Goal: Task Accomplishment & Management: Manage account settings

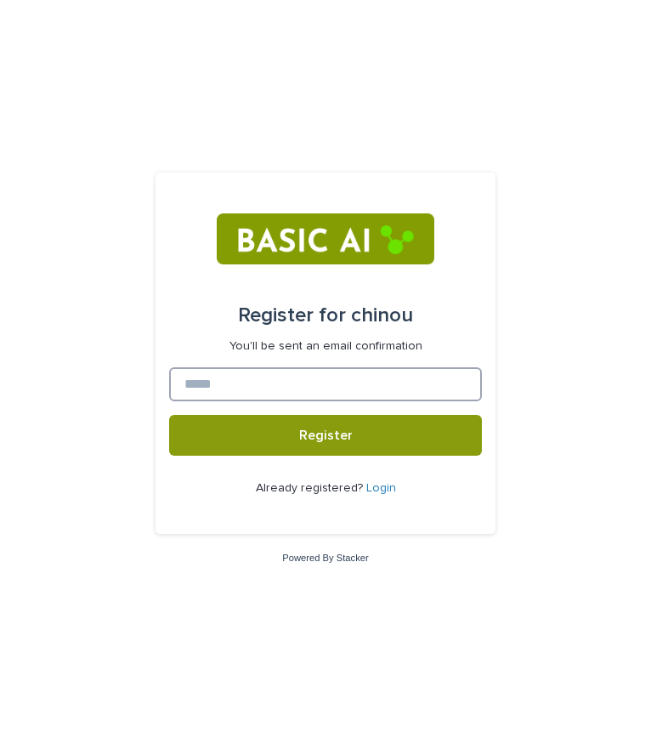
click at [265, 388] on input at bounding box center [325, 384] width 313 height 34
type input "*"
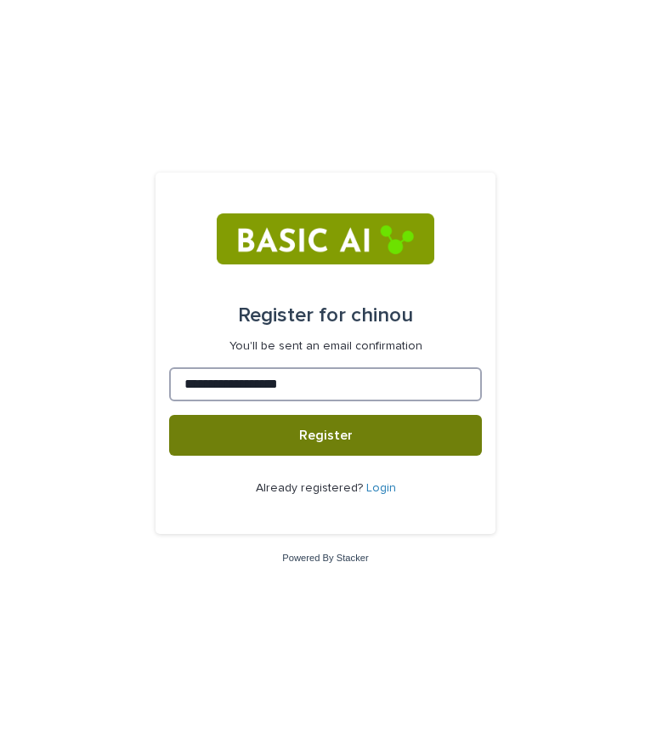
type input "**********"
click at [246, 420] on button "Register" at bounding box center [325, 435] width 313 height 41
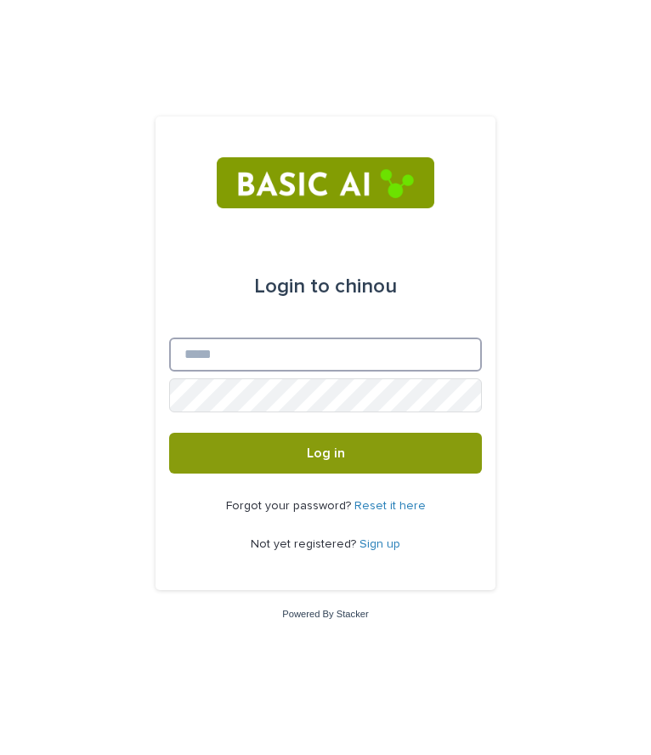
click at [241, 366] on input "Email" at bounding box center [325, 355] width 313 height 34
type input "**********"
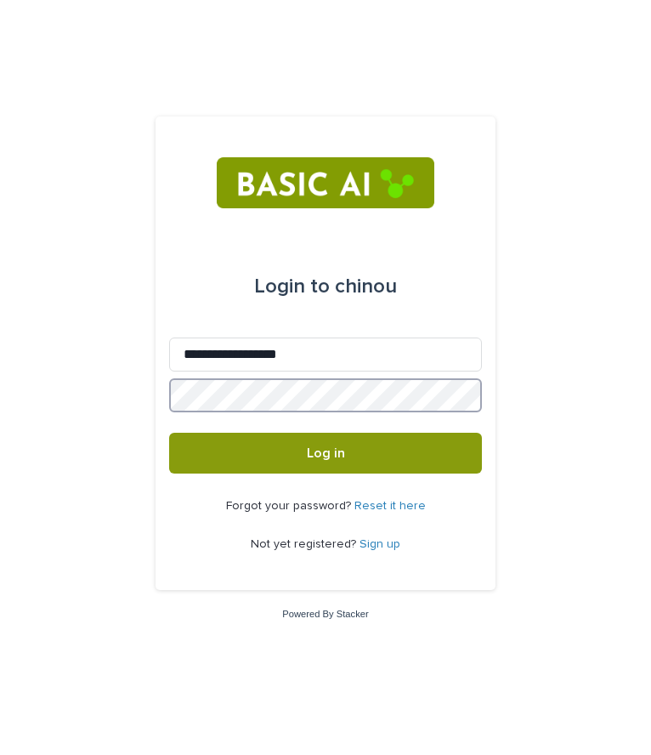
click at [169, 433] on button "Log in" at bounding box center [325, 453] width 313 height 41
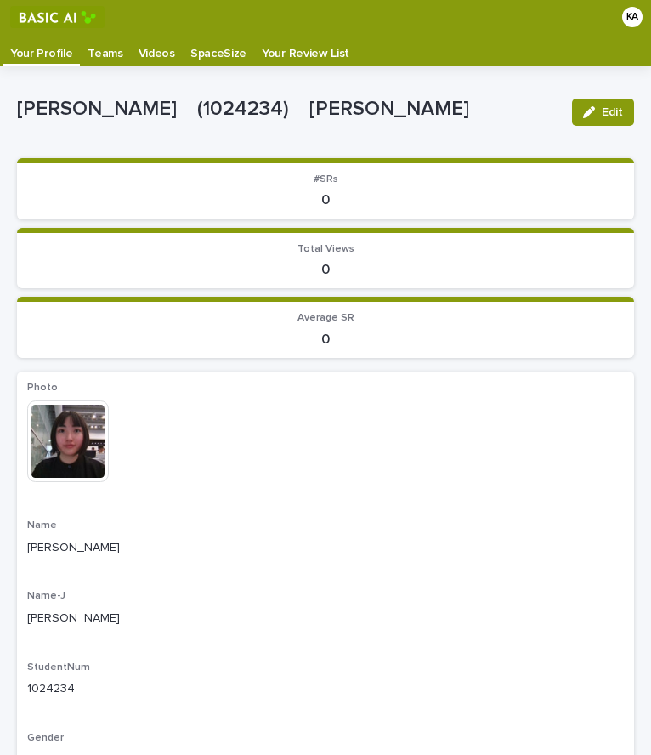
click at [623, 18] on div "KA" at bounding box center [633, 17] width 20 height 20
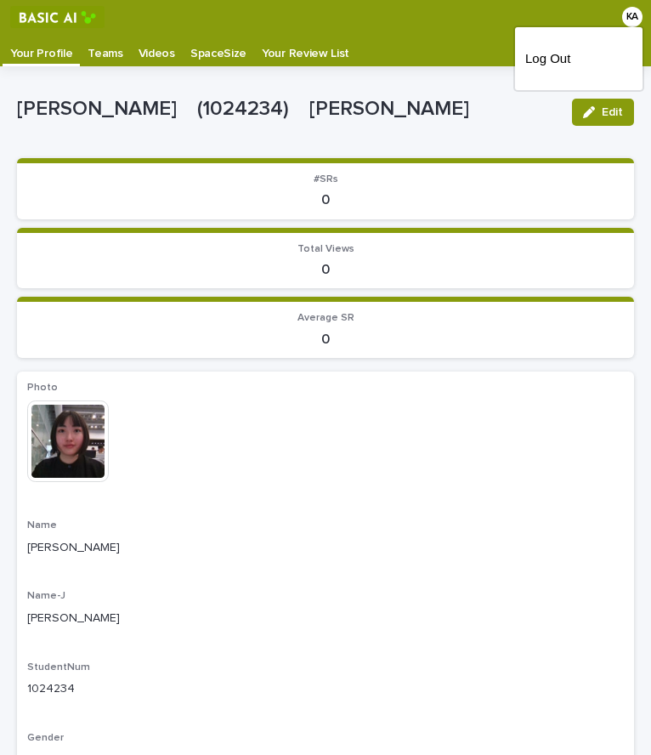
click at [394, 24] on div at bounding box center [325, 17] width 651 height 34
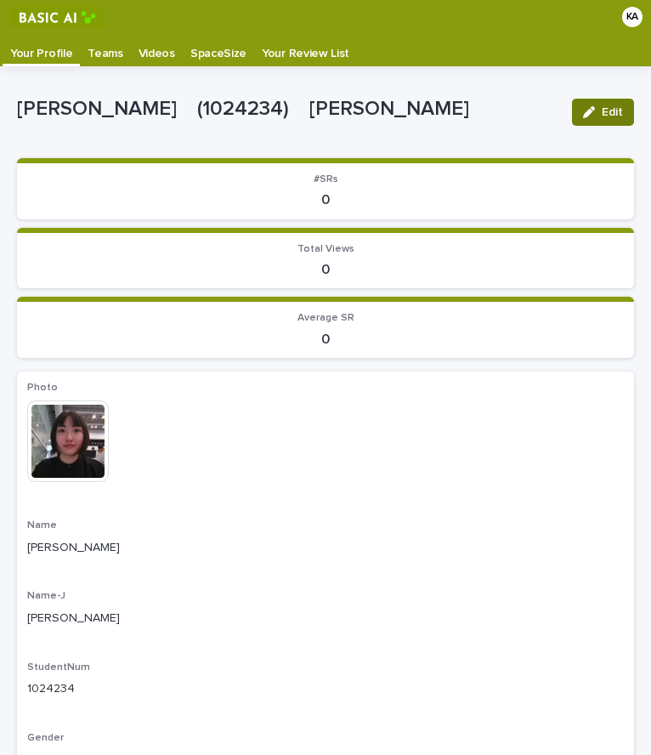
click at [579, 105] on button "Edit" at bounding box center [603, 112] width 62 height 27
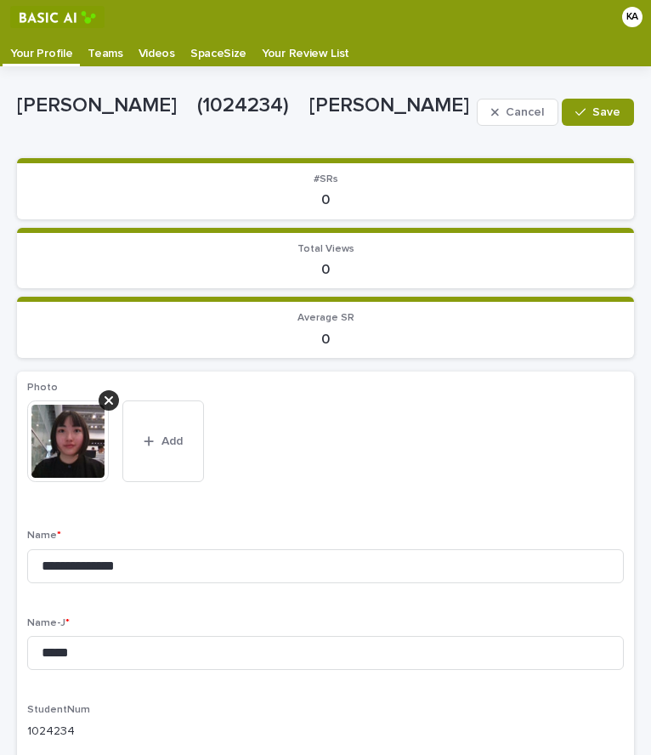
click at [579, 105] on button "Save" at bounding box center [598, 112] width 72 height 27
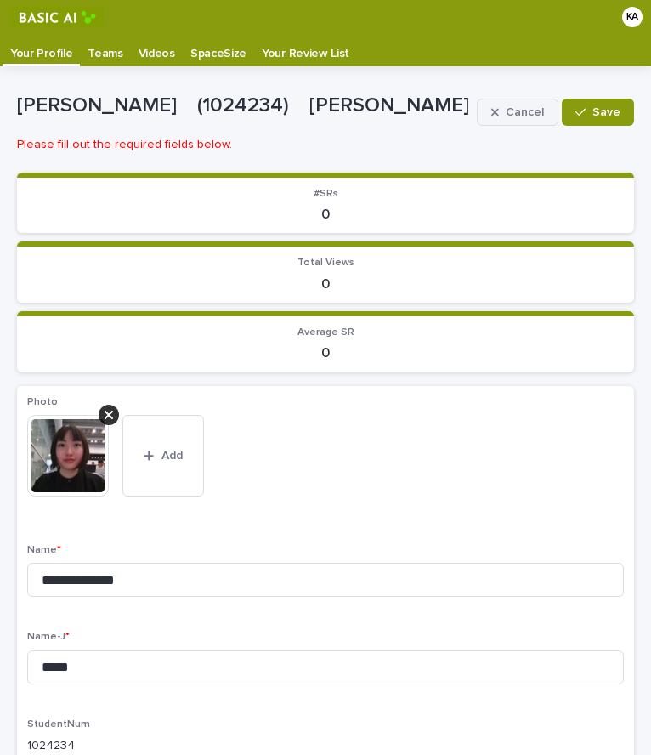
click at [527, 103] on button "Cancel" at bounding box center [518, 112] width 82 height 27
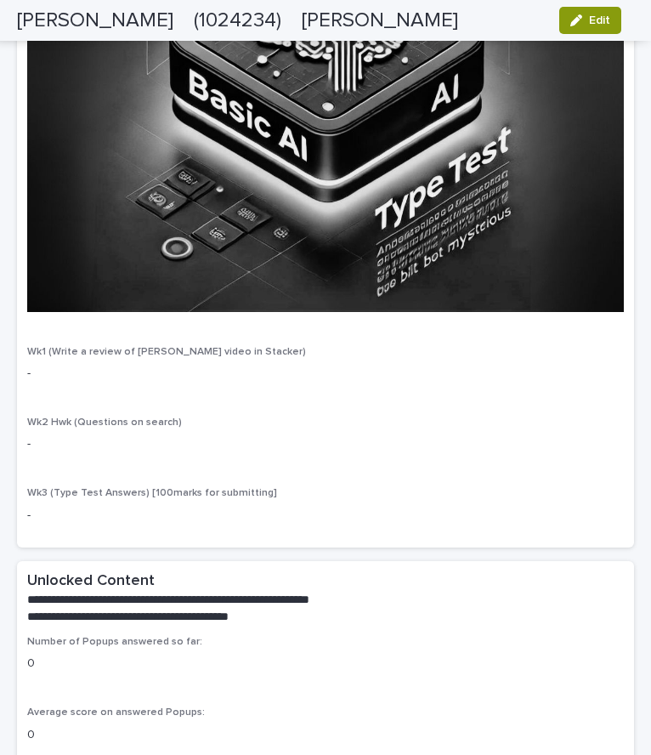
scroll to position [3535, 0]
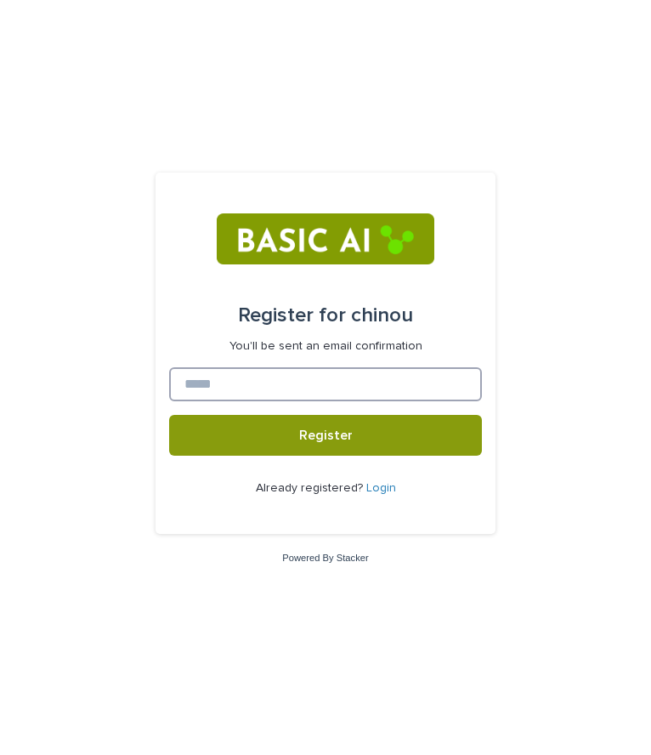
click at [230, 390] on input at bounding box center [325, 384] width 313 height 34
